Goal: Find specific page/section: Find specific page/section

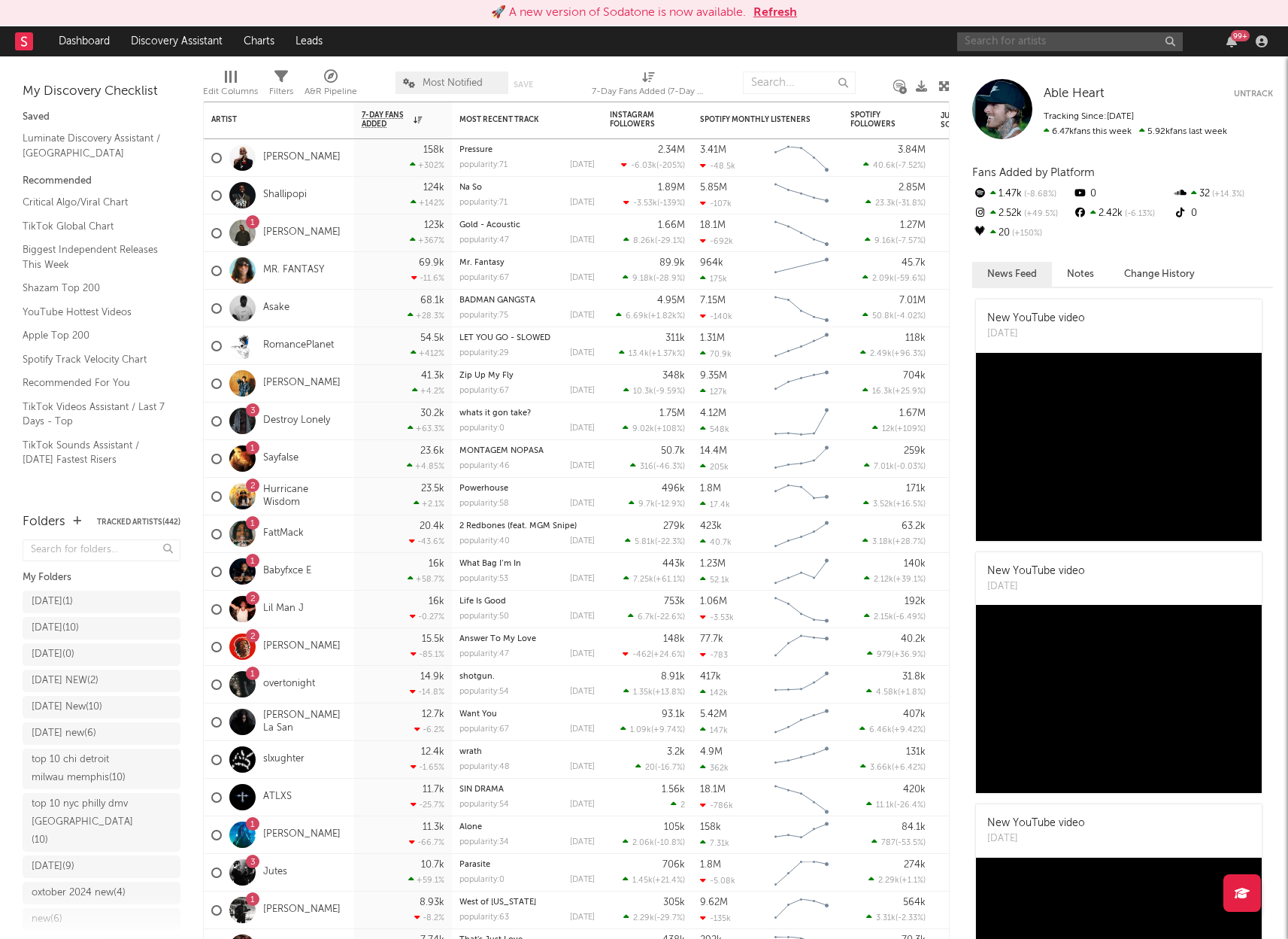
click at [1054, 37] on input "text" at bounding box center [1070, 41] width 225 height 19
type input "ealuhri"
click at [1041, 66] on div "Ealuhri" at bounding box center [1093, 71] width 166 height 18
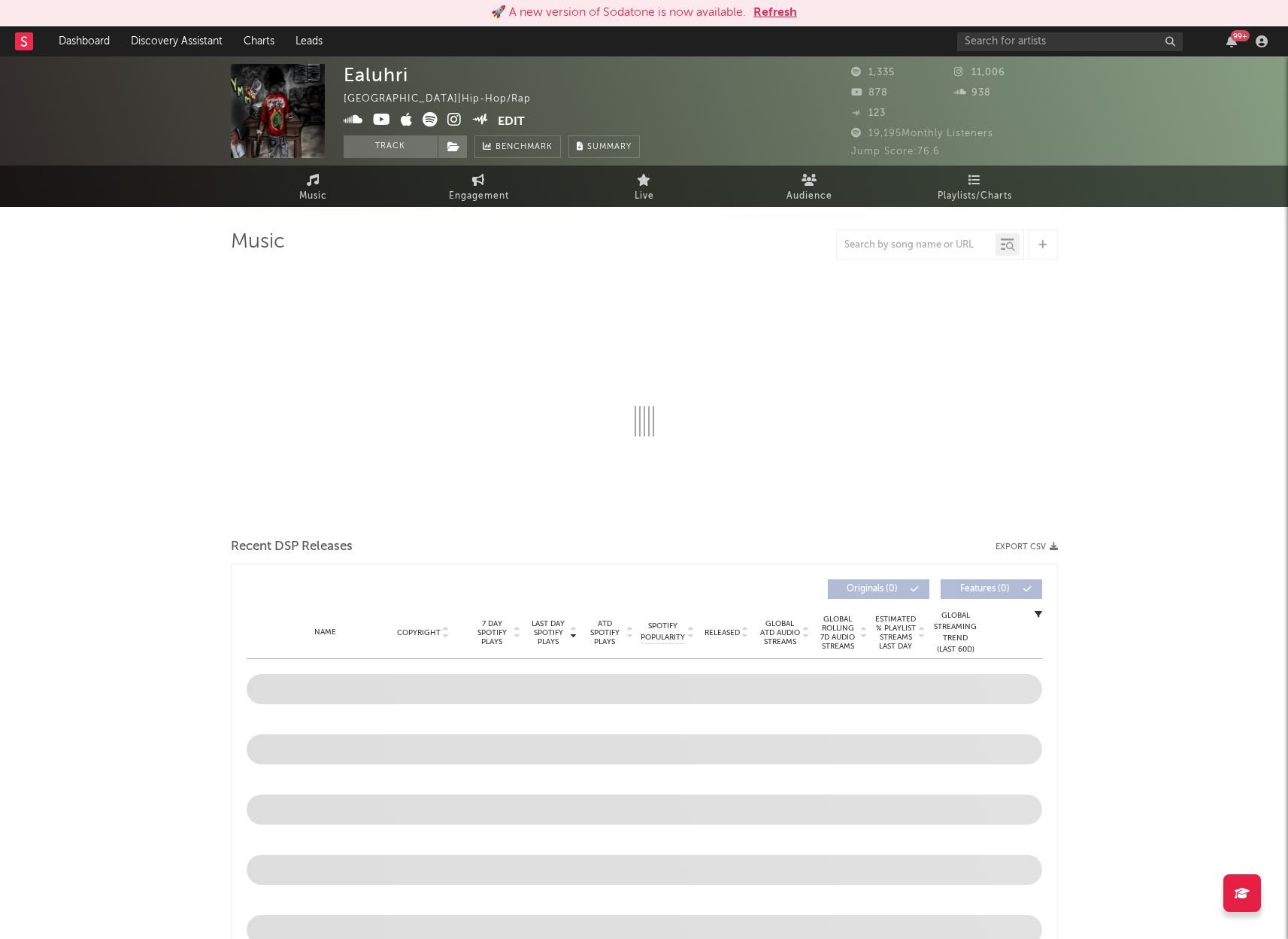
select select "6m"
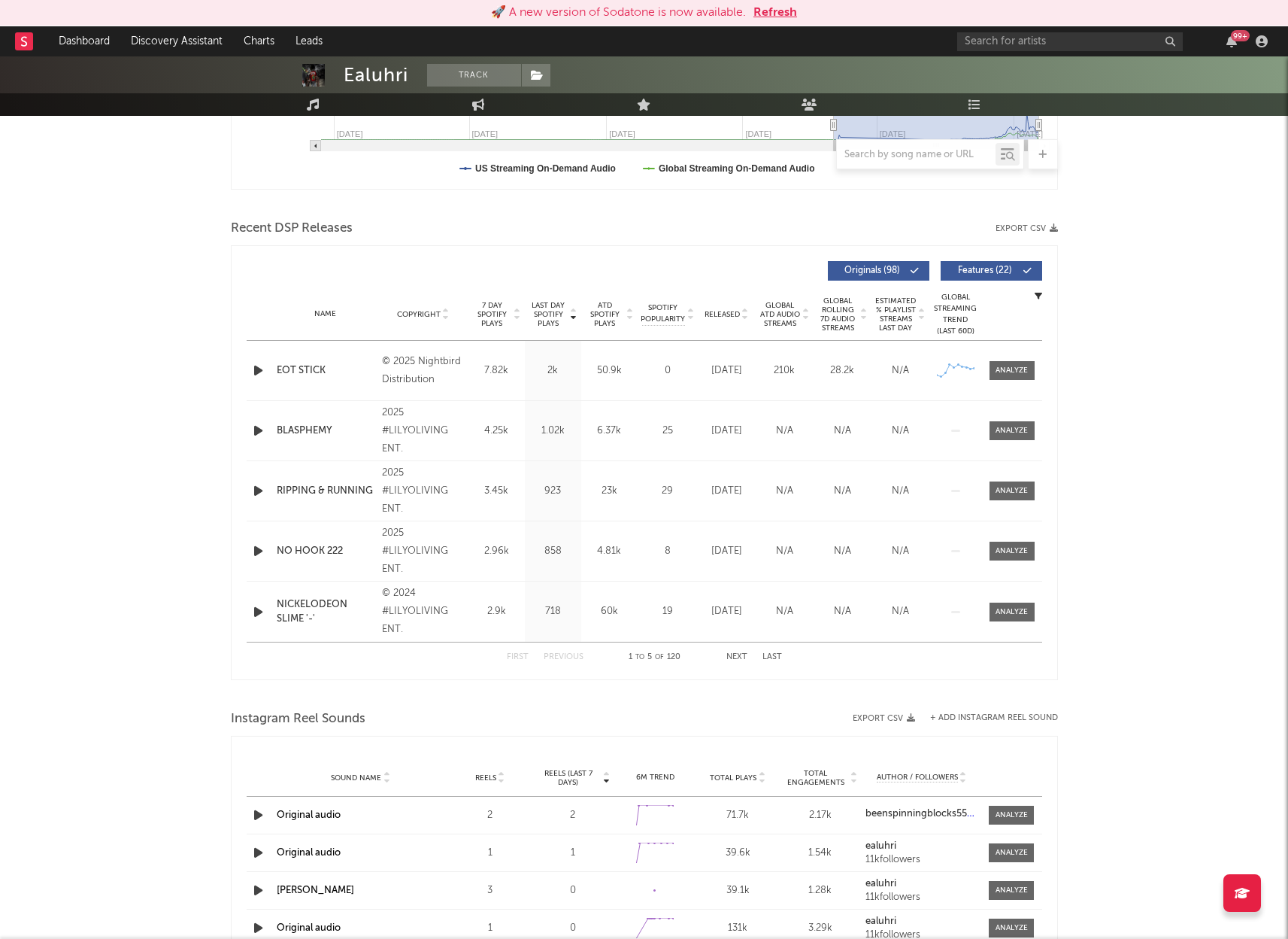
scroll to position [438, 0]
